Goal: Information Seeking & Learning: Compare options

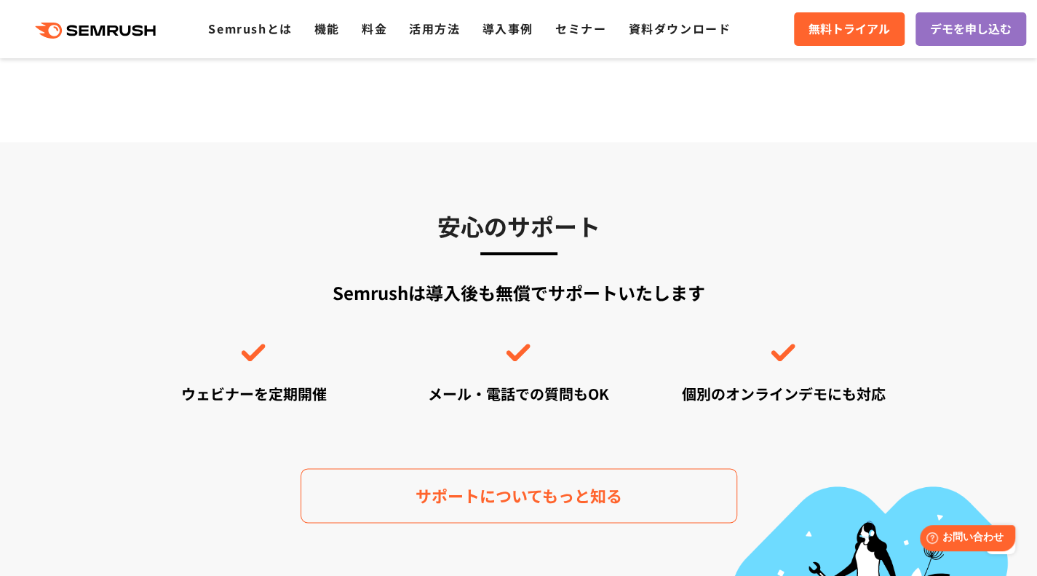
scroll to position [3494, 0]
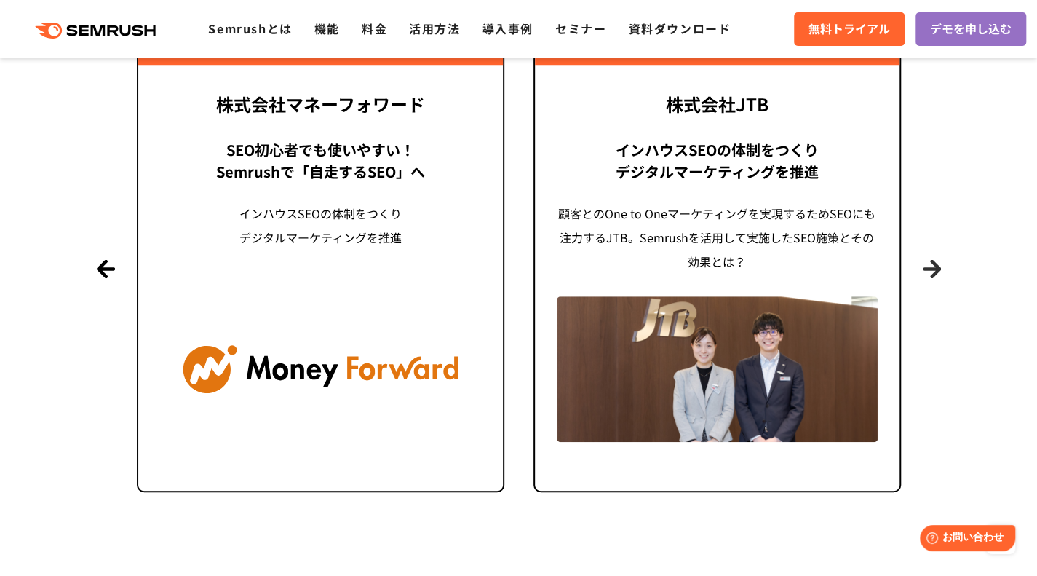
click at [934, 272] on button "Next" at bounding box center [932, 269] width 18 height 18
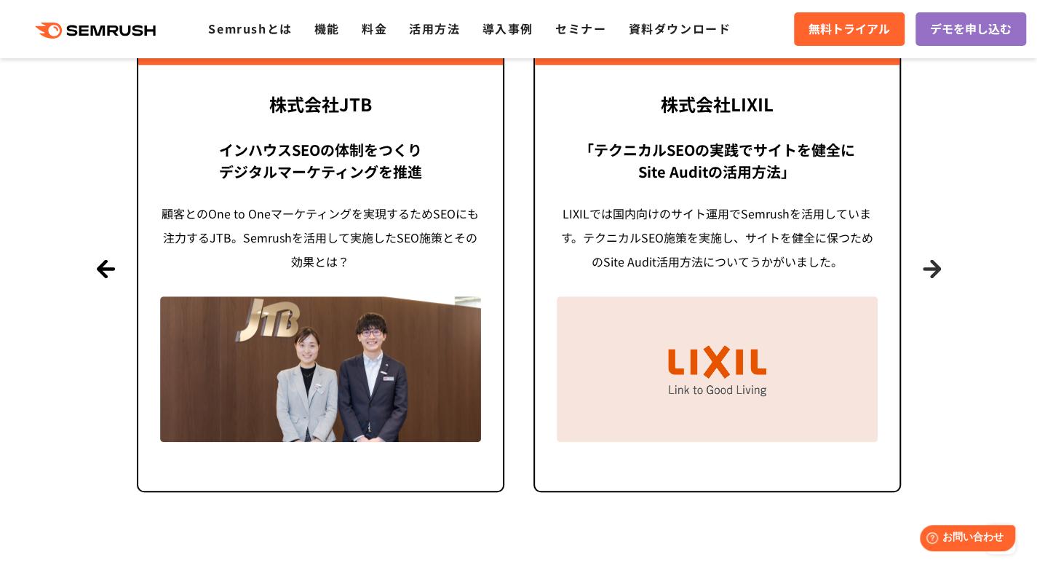
click at [934, 272] on button "Next" at bounding box center [932, 269] width 18 height 18
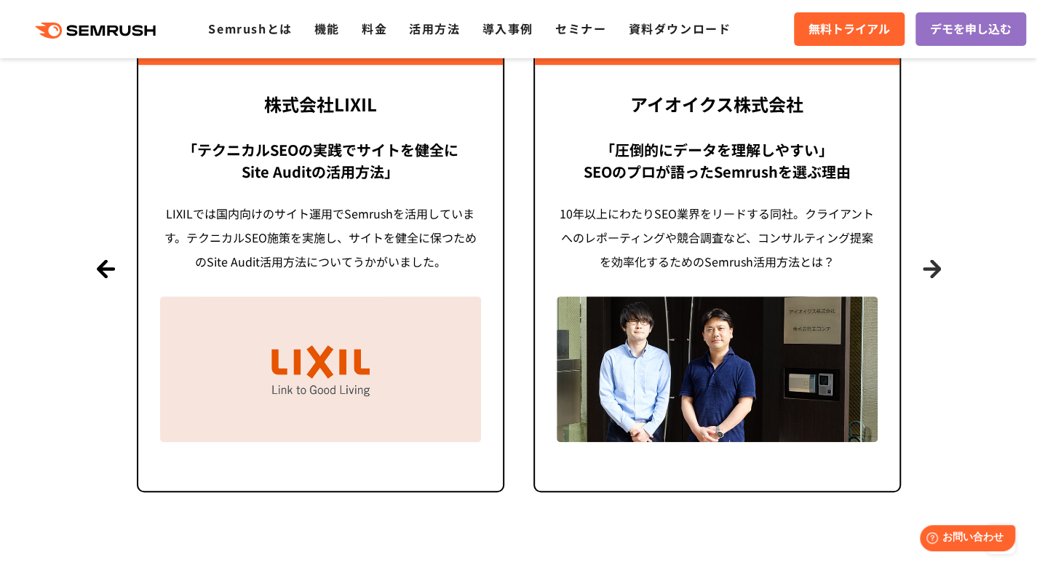
click at [934, 272] on button "Next" at bounding box center [932, 269] width 18 height 18
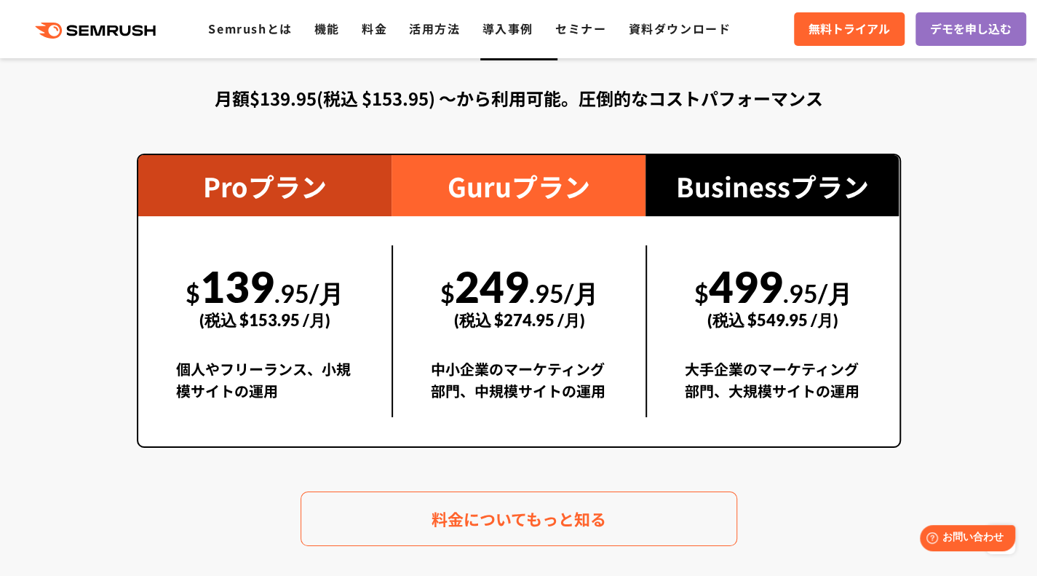
scroll to position [2759, 0]
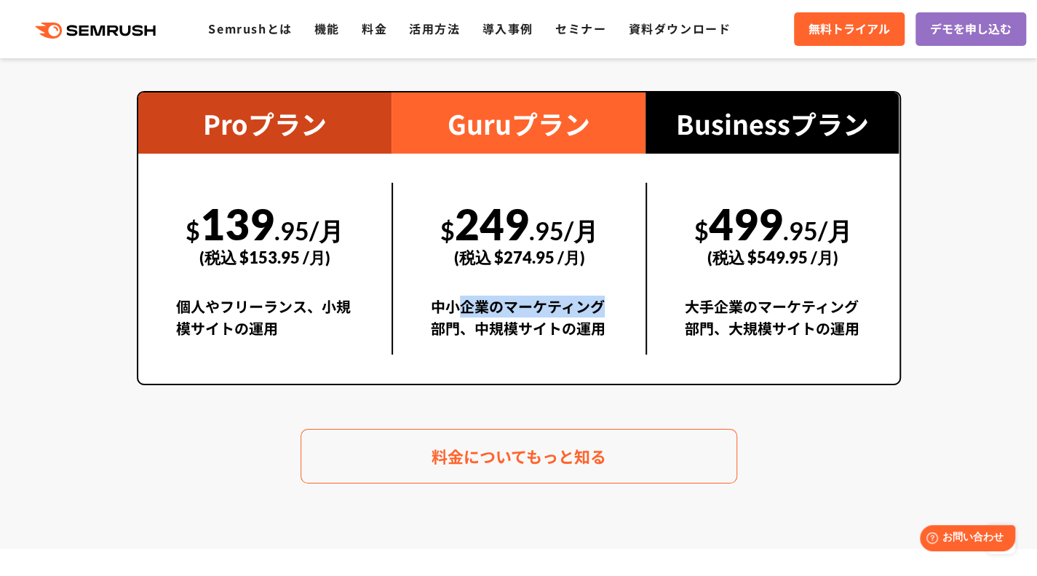
drag, startPoint x: 454, startPoint y: 312, endPoint x: 630, endPoint y: 317, distance: 176.2
click at [603, 314] on div "中小企業のマーケティング部門、中規模サイトの運用" at bounding box center [519, 325] width 177 height 59
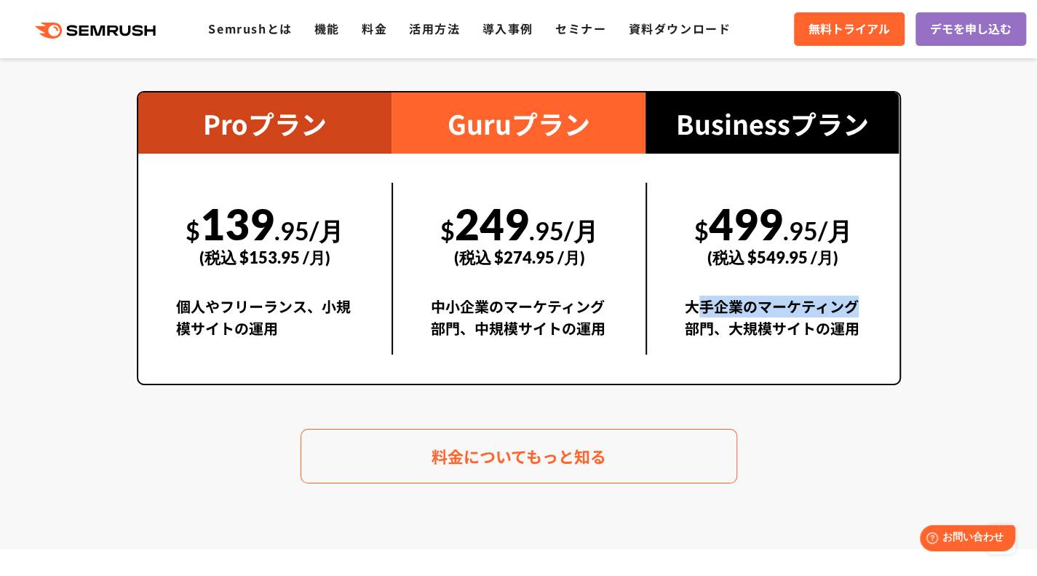
drag, startPoint x: 692, startPoint y: 306, endPoint x: 866, endPoint y: 316, distance: 175.0
click at [866, 316] on div "$ 499 .95/月 (税込 $549.95 /月) 大手企業のマーケティング部門、大規模サイトの運用" at bounding box center [773, 269] width 254 height 172
drag, startPoint x: 818, startPoint y: 323, endPoint x: 746, endPoint y: 305, distance: 74.3
click at [749, 305] on div "大手企業のマーケティング部門、大規模サイトの運用" at bounding box center [773, 325] width 177 height 59
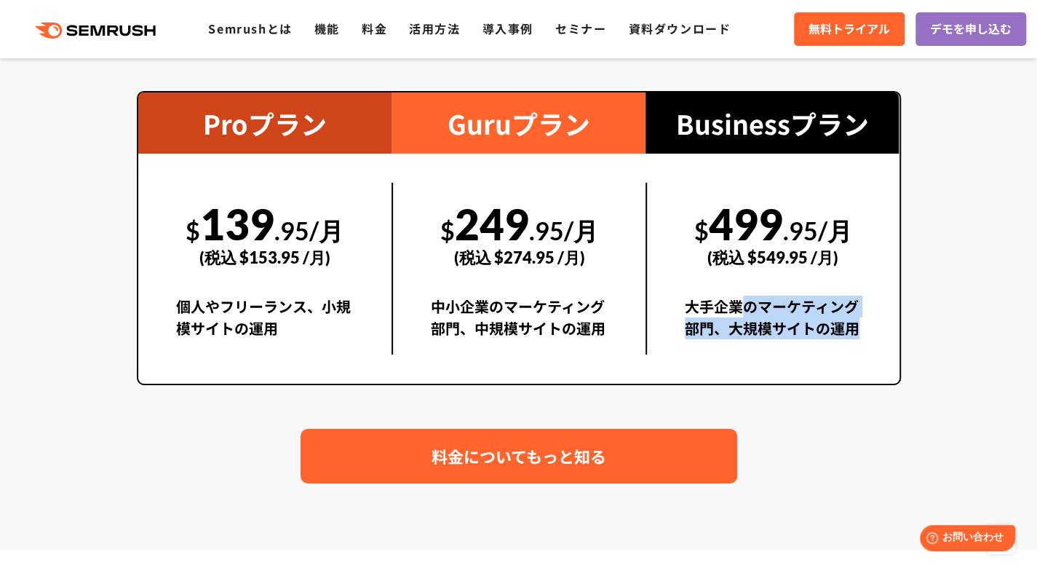
click at [579, 444] on span "料金についてもっと知る" at bounding box center [519, 455] width 175 height 25
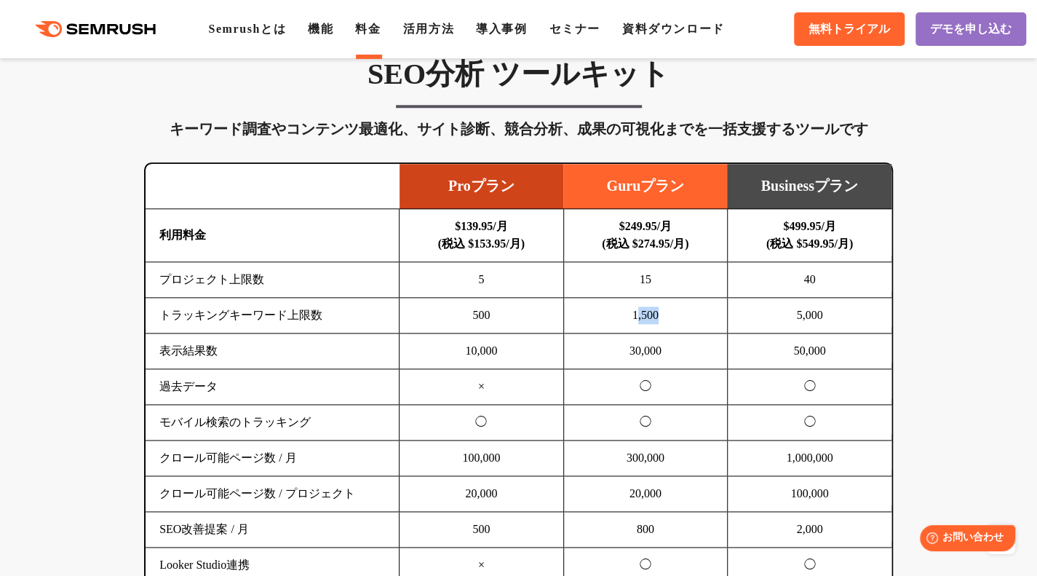
drag, startPoint x: 635, startPoint y: 317, endPoint x: 678, endPoint y: 315, distance: 43.0
click at [677, 316] on td "1,500" at bounding box center [645, 316] width 164 height 36
drag, startPoint x: 796, startPoint y: 317, endPoint x: 840, endPoint y: 317, distance: 43.7
click at [840, 317] on td "5,000" at bounding box center [809, 316] width 164 height 36
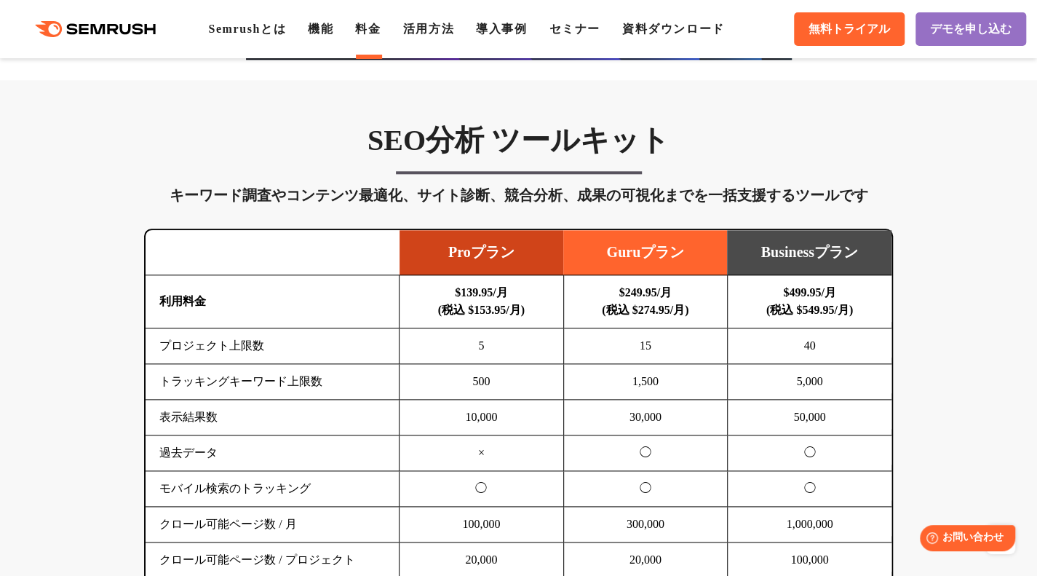
scroll to position [801, 0]
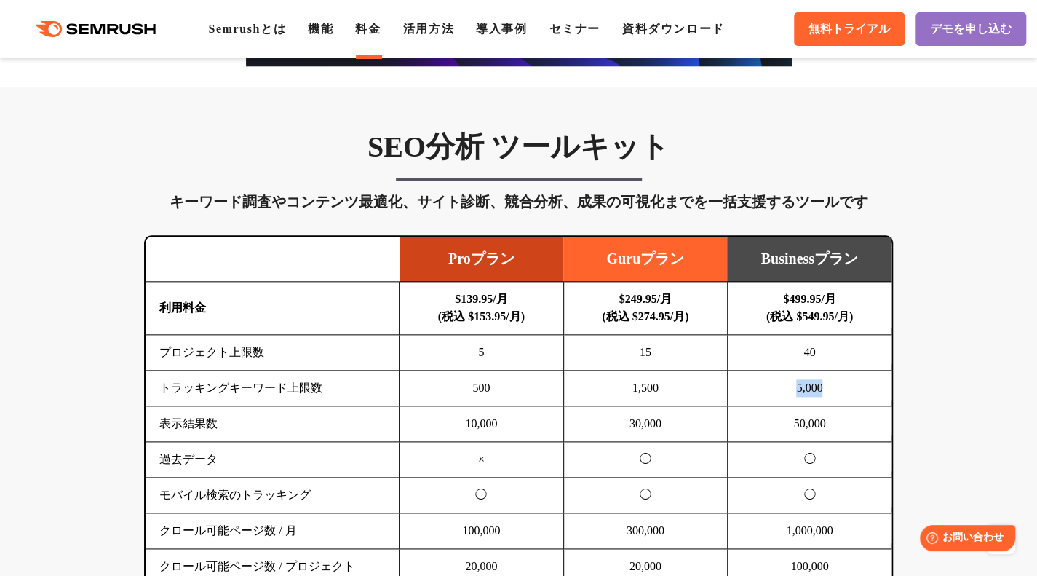
drag, startPoint x: 782, startPoint y: 385, endPoint x: 838, endPoint y: 384, distance: 56.1
click at [837, 384] on td "5,000" at bounding box center [809, 389] width 164 height 36
click at [839, 384] on td "5,000" at bounding box center [809, 389] width 164 height 36
drag, startPoint x: 798, startPoint y: 354, endPoint x: 811, endPoint y: 354, distance: 13.1
click at [811, 354] on td "40" at bounding box center [809, 353] width 164 height 36
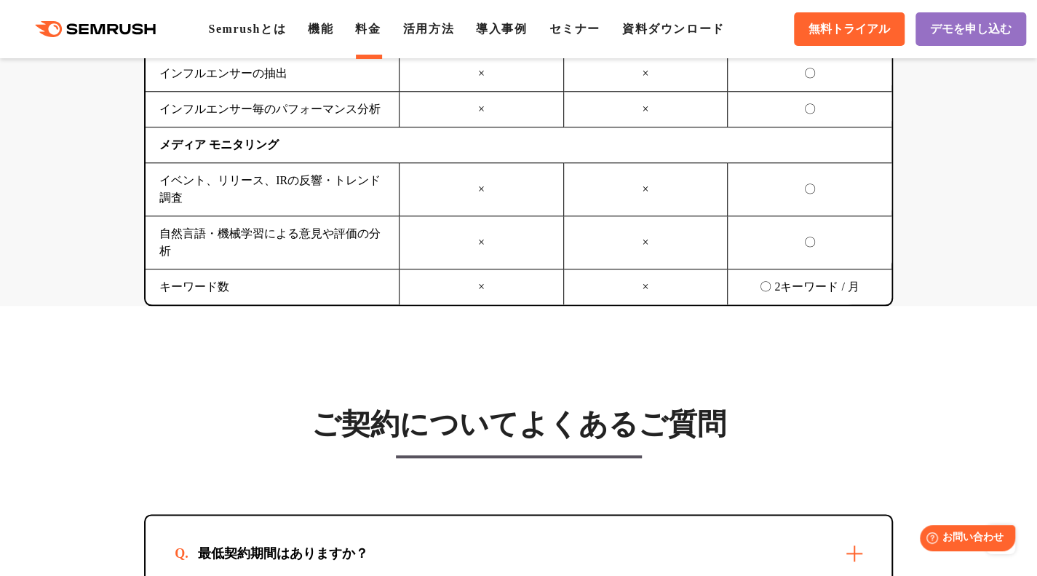
scroll to position [4295, 0]
